Goal: Check status

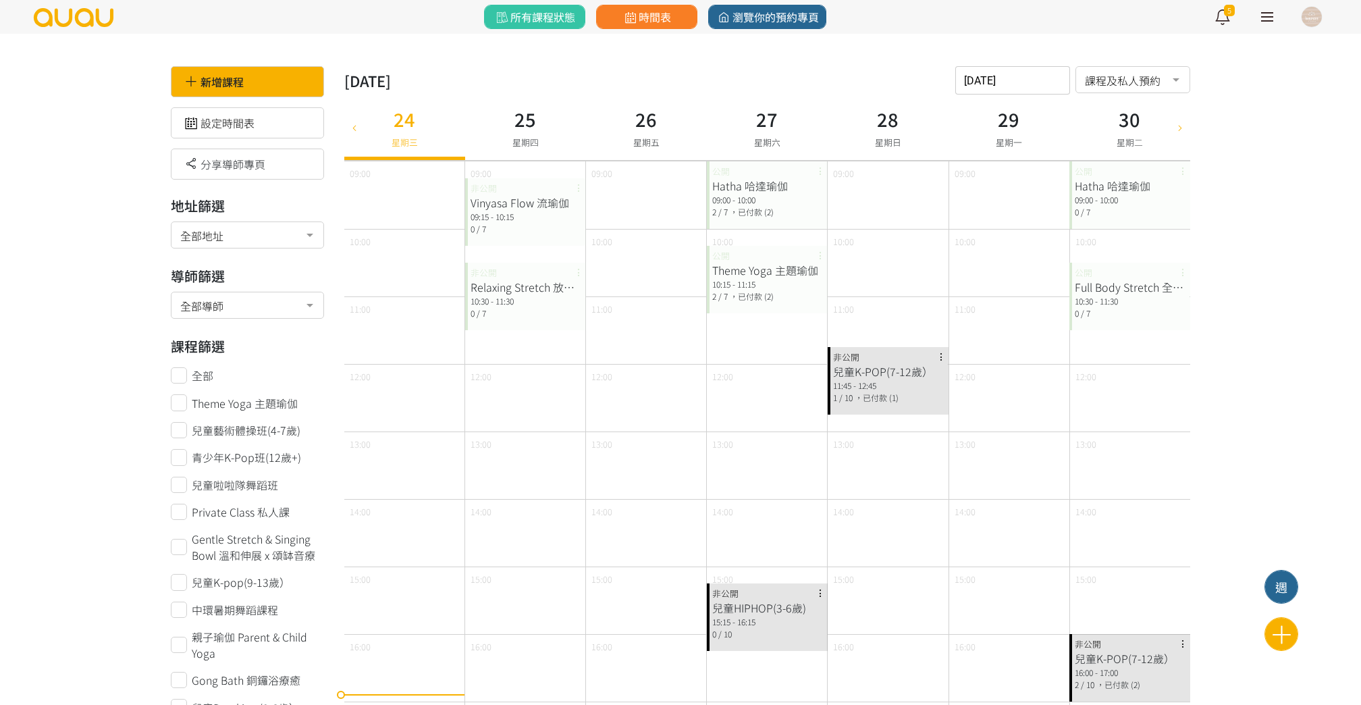
click at [1004, 84] on div "2025-09-24 請選擇時間表日期 September 2025 Sun Mon Tue Wed Thu Fri Sat 1 2 3 4 5 6 7 8 …" at bounding box center [1012, 80] width 115 height 28
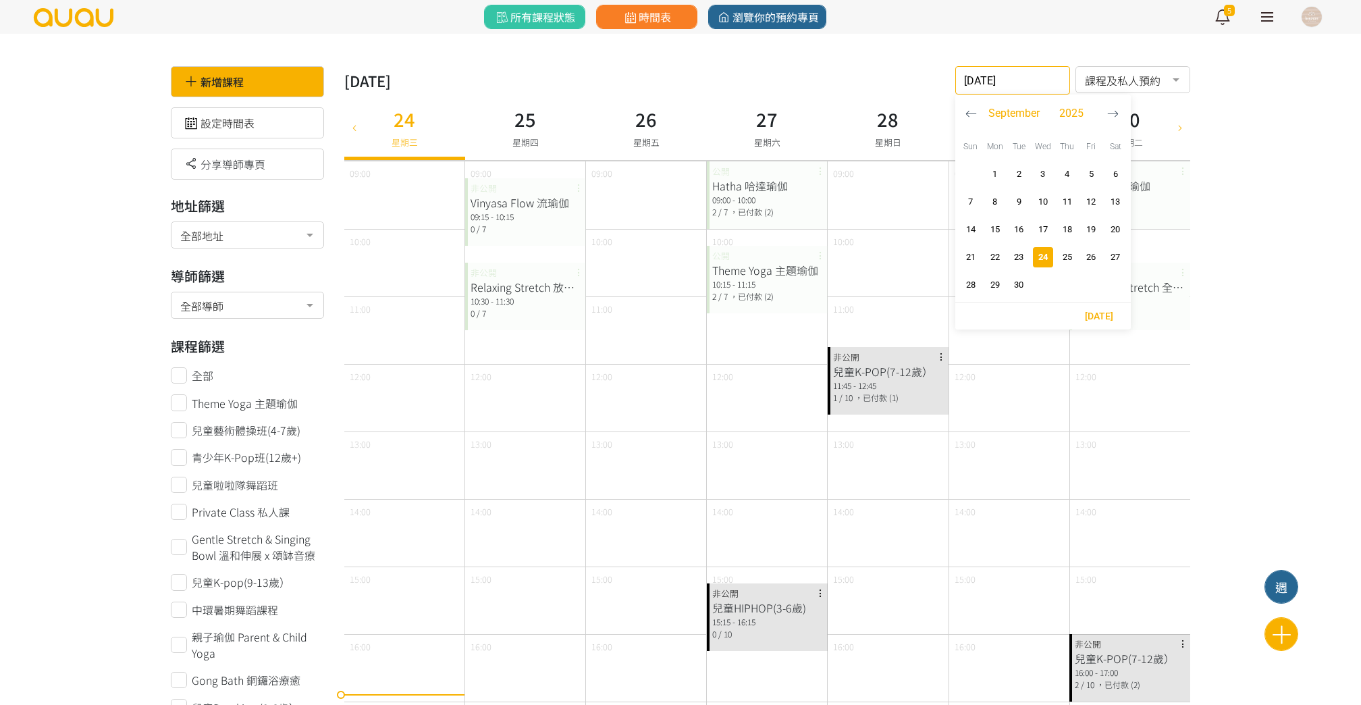
click at [970, 121] on button "button" at bounding box center [970, 113] width 25 height 38
click at [1011, 227] on span "12" at bounding box center [1018, 229] width 16 height 13
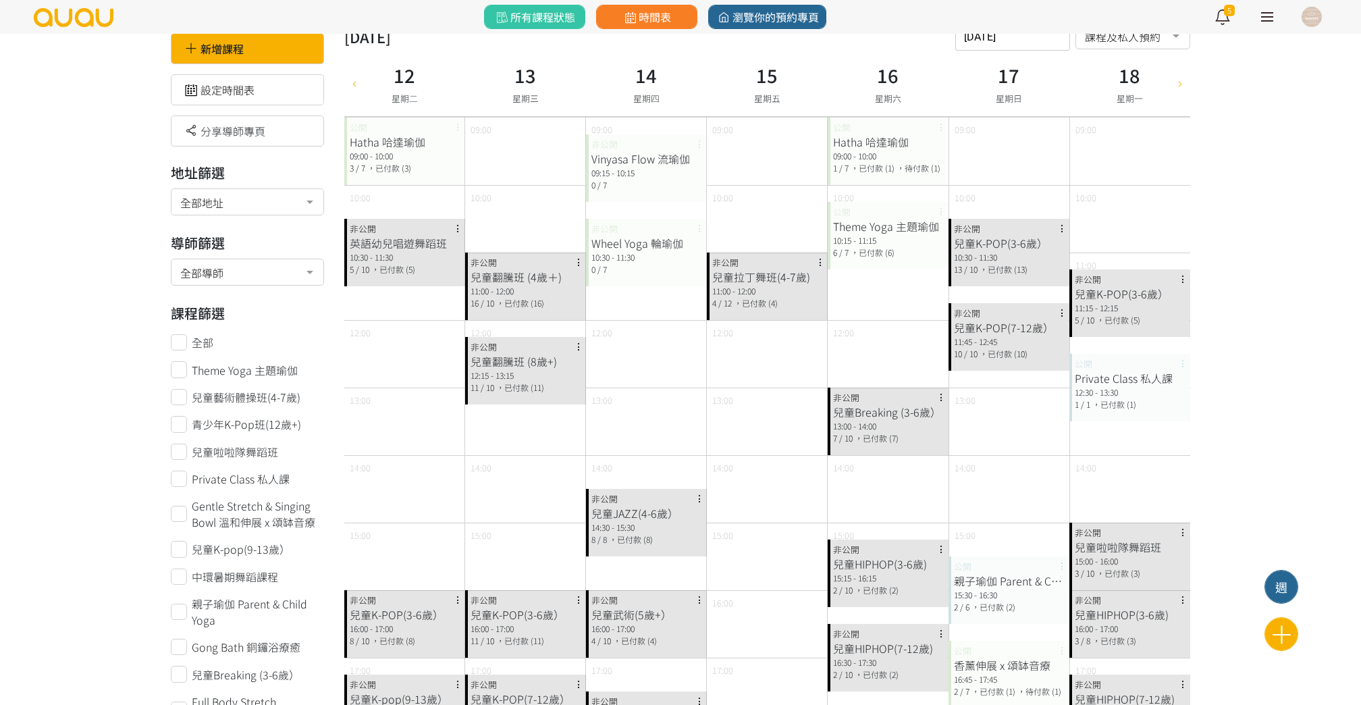
scroll to position [15, 0]
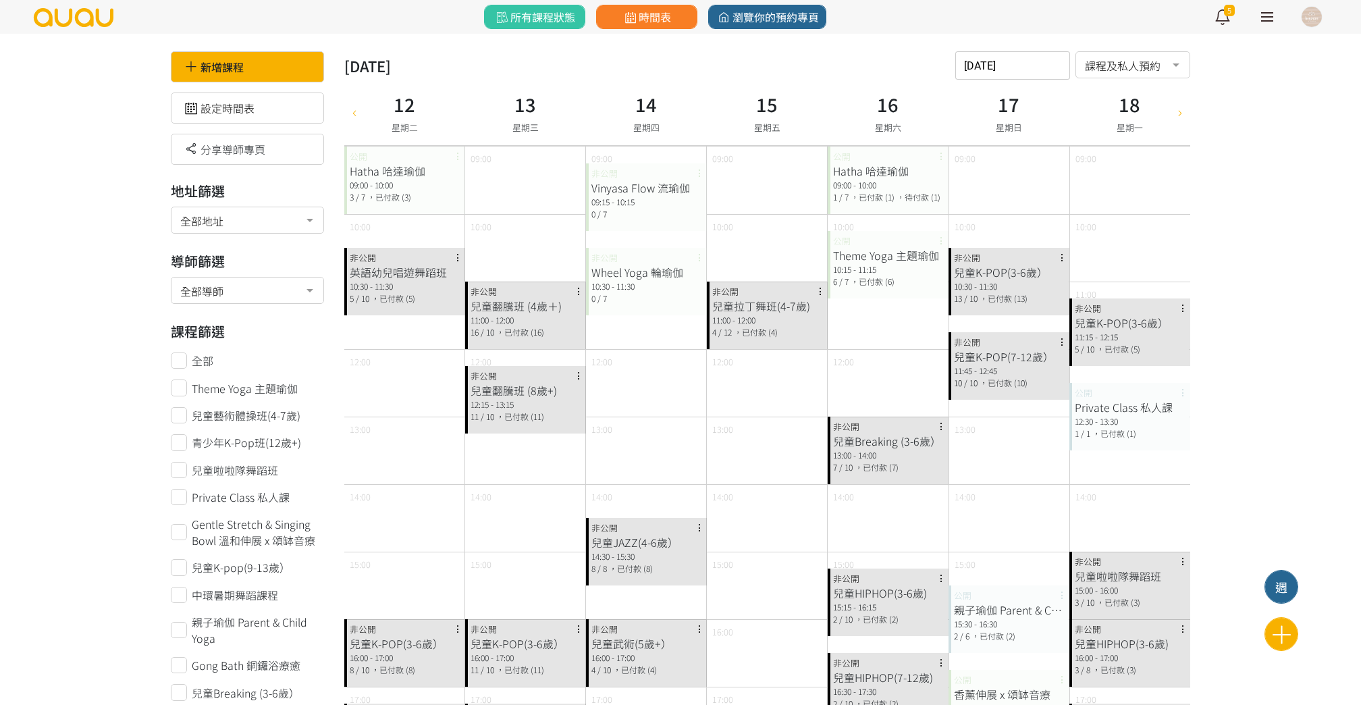
click at [995, 68] on input "2025-08-12" at bounding box center [1012, 65] width 115 height 28
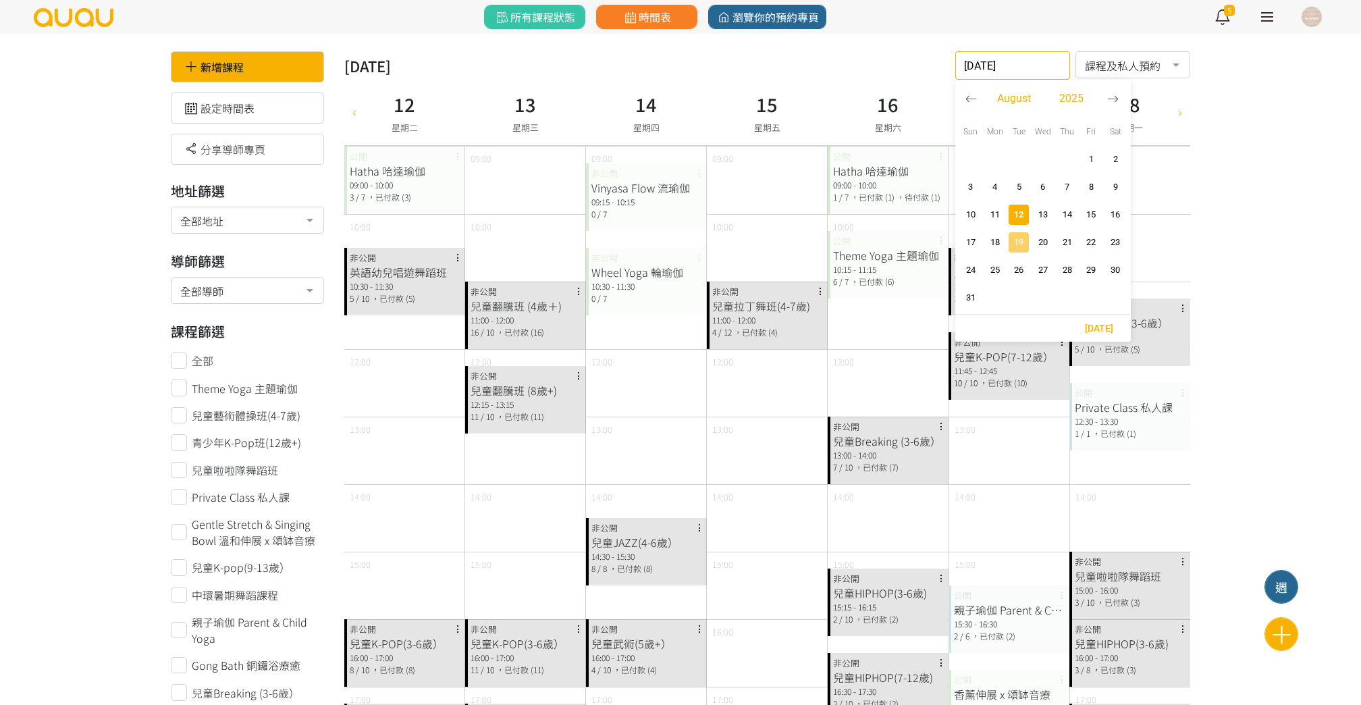
click at [1012, 236] on span "19" at bounding box center [1018, 242] width 16 height 13
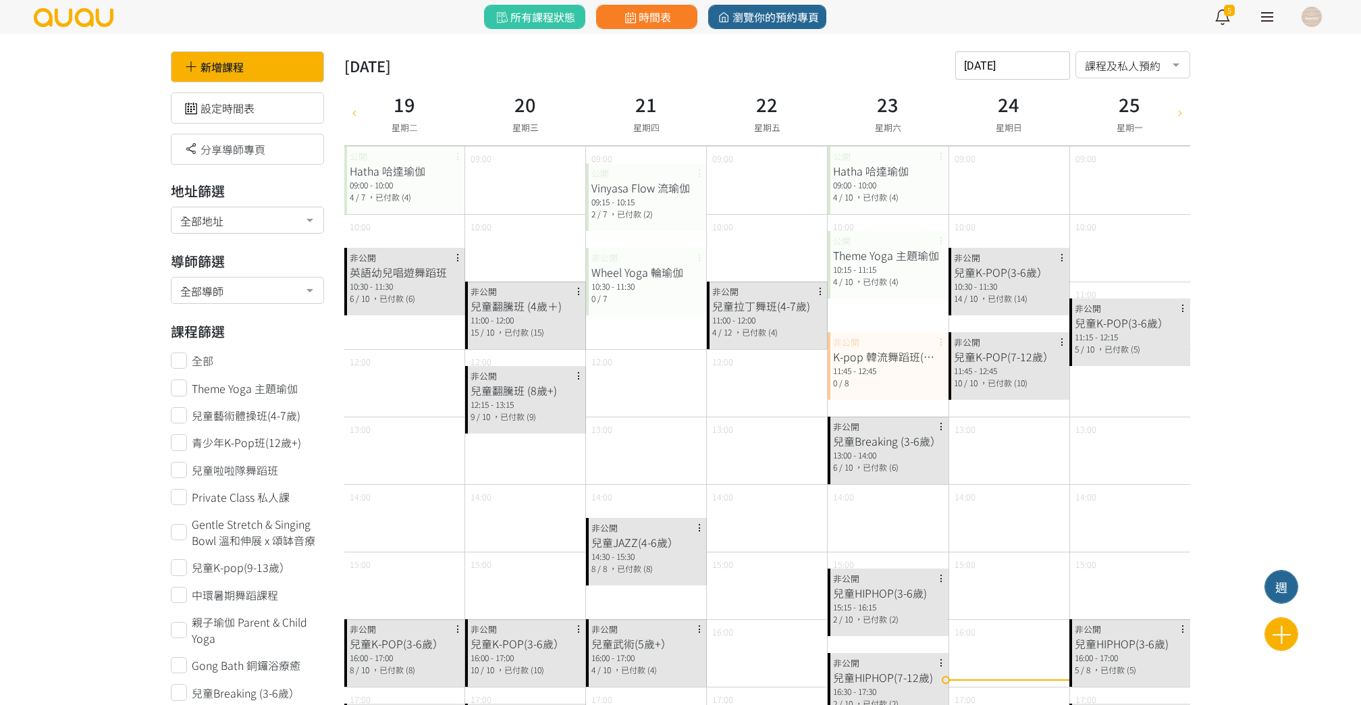
click at [1022, 68] on div "2025-08-19 請選擇時間表日期 August 2025 Sun Mon Tue Wed Thu Fri Sat 1 2 3 4 5 6 7 8 9 1…" at bounding box center [1012, 65] width 115 height 28
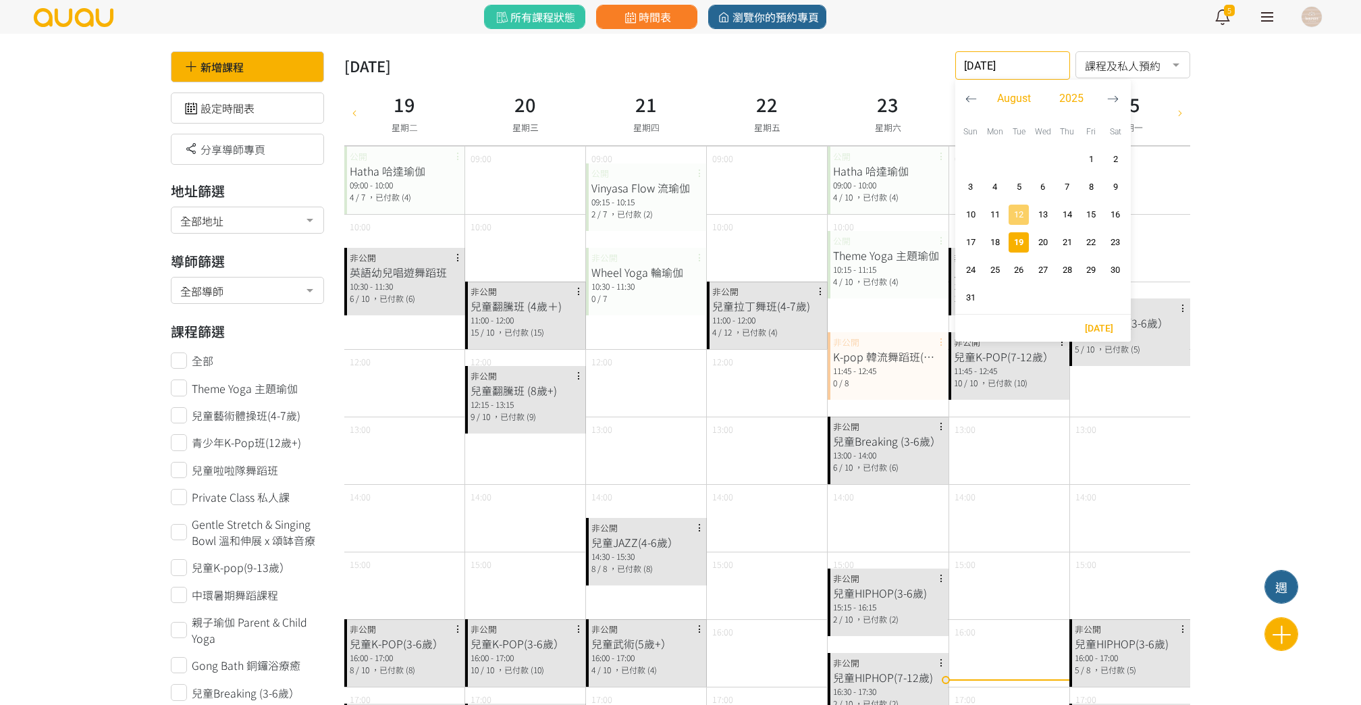
click at [1021, 222] on span "button" at bounding box center [1018, 214] width 20 height 20
type input "2025-08-12"
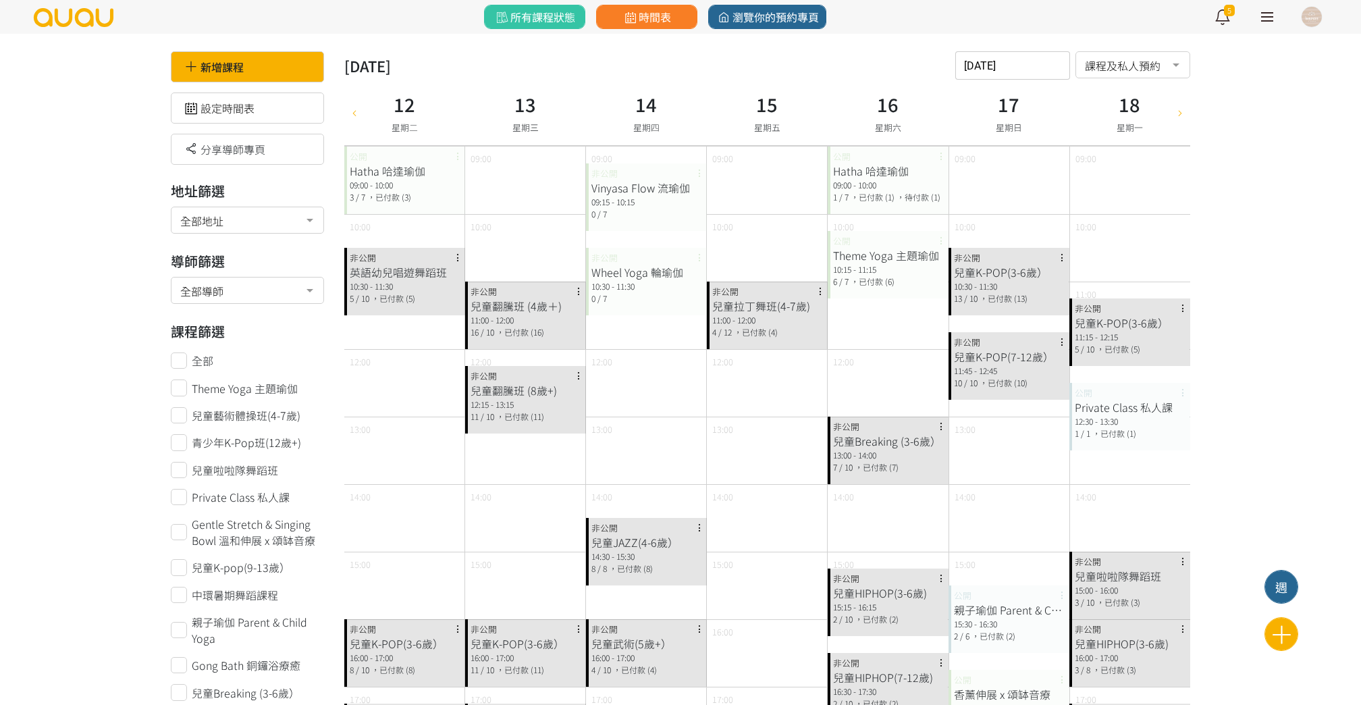
click at [547, 317] on div "11:00 - 12:00" at bounding box center [525, 320] width 110 height 12
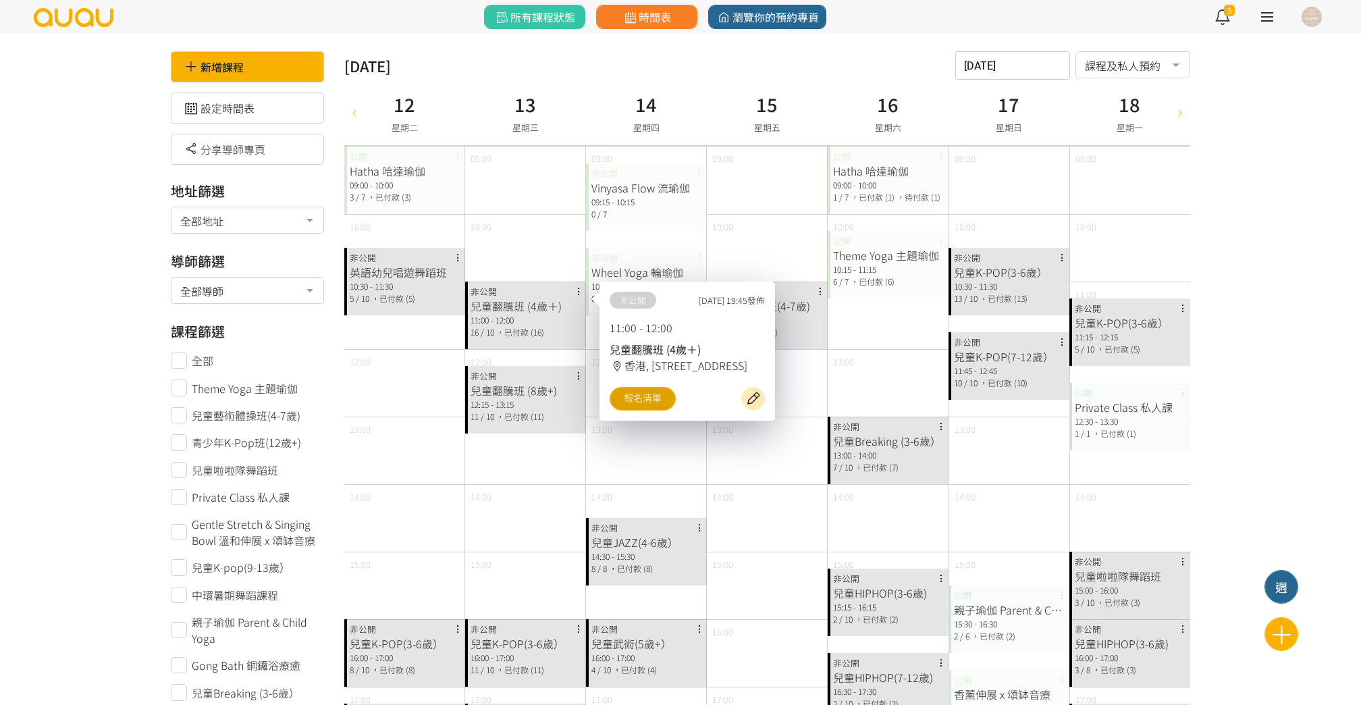
click at [630, 397] on link "報名清單" at bounding box center [642, 399] width 66 height 24
click at [527, 402] on div "12:15 - 13:15" at bounding box center [525, 404] width 110 height 12
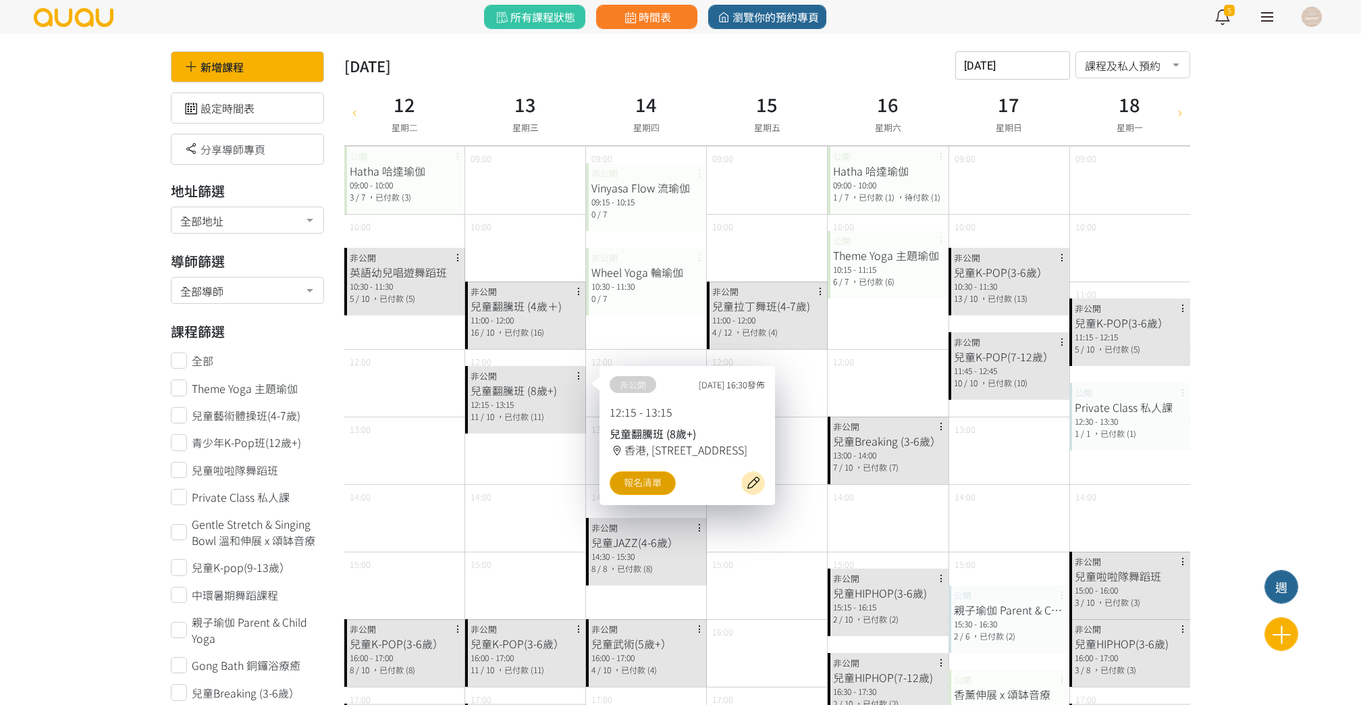
click at [632, 483] on link "報名清單" at bounding box center [642, 483] width 66 height 24
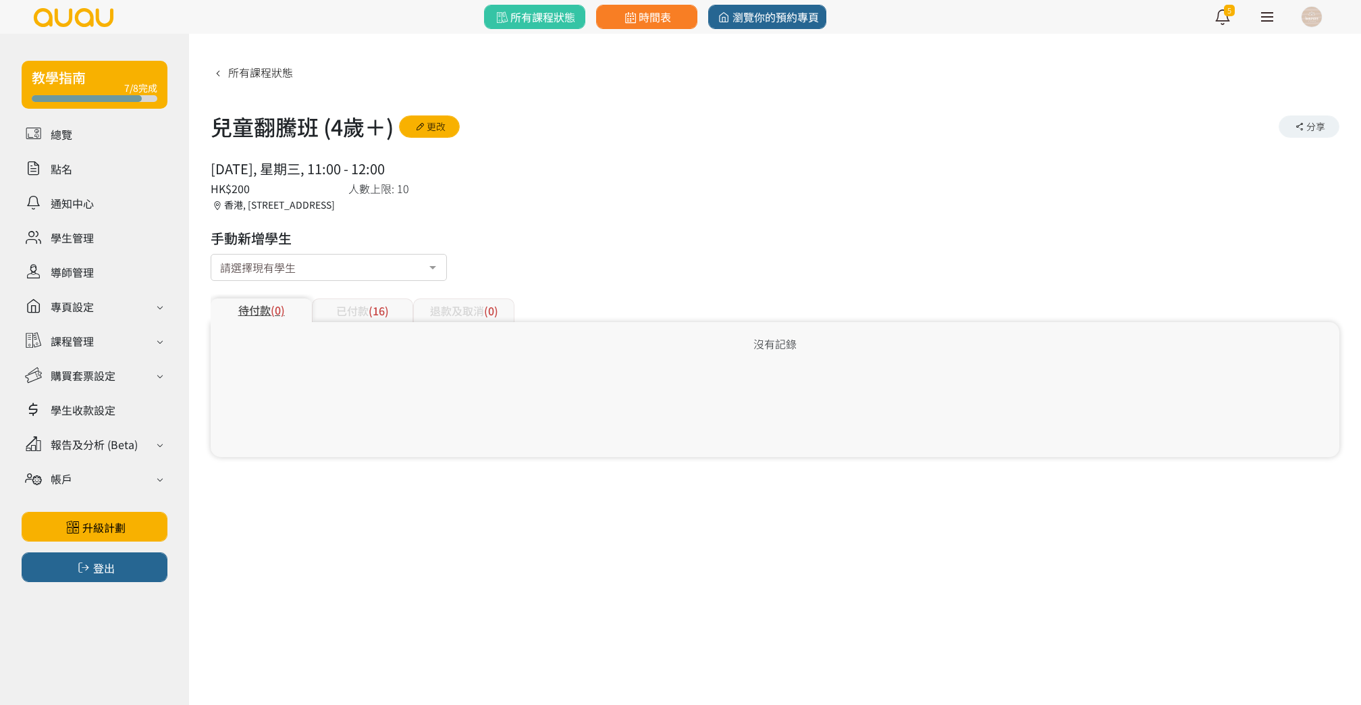
click at [376, 313] on span "(16)" at bounding box center [378, 310] width 20 height 16
click at [400, 311] on div "已付款 (11)" at bounding box center [362, 310] width 101 height 24
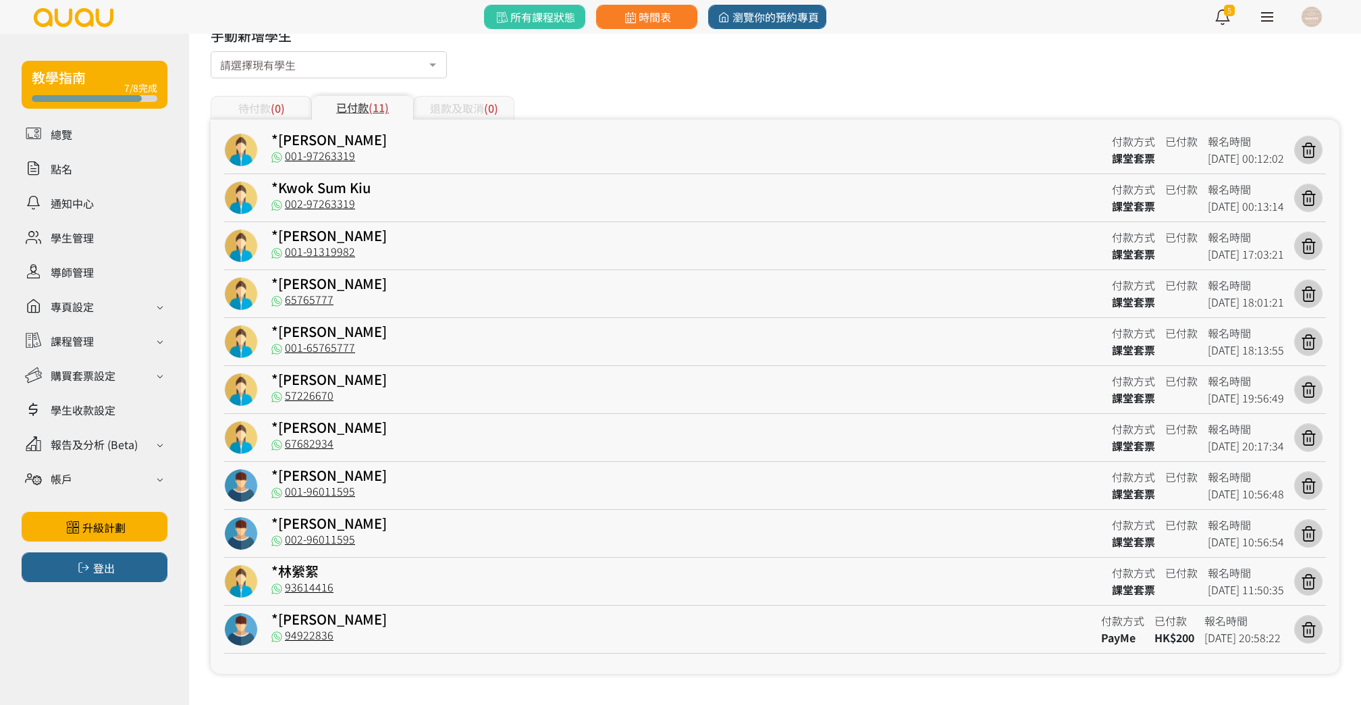
scroll to position [204, 0]
